Goal: Find specific page/section: Find specific page/section

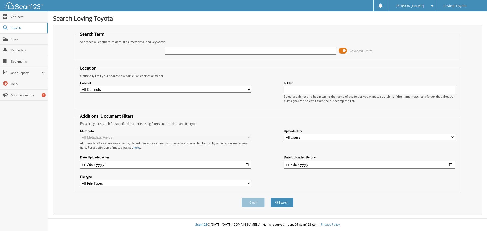
click at [271, 47] on input "text" at bounding box center [250, 51] width 171 height 8
type input "360620"
click at [270, 198] on button "Search" at bounding box center [281, 202] width 23 height 9
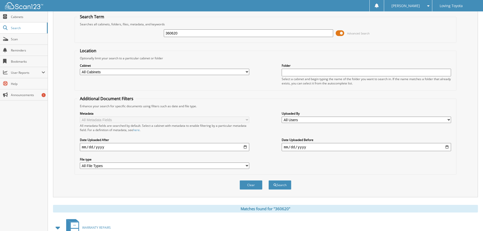
scroll to position [72, 0]
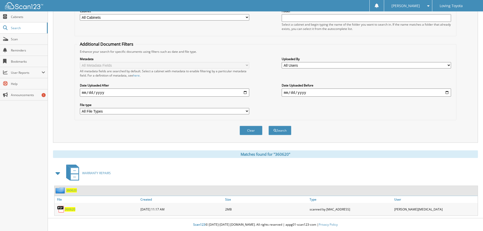
click at [73, 210] on span "360620" at bounding box center [70, 209] width 11 height 4
